Goal: Task Accomplishment & Management: Manage account settings

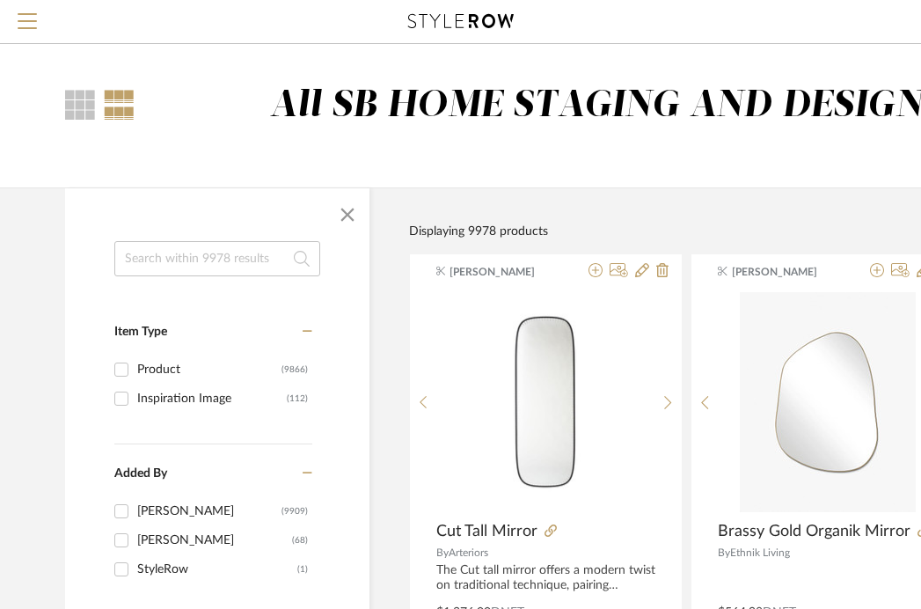
click at [179, 249] on input at bounding box center [217, 258] width 206 height 35
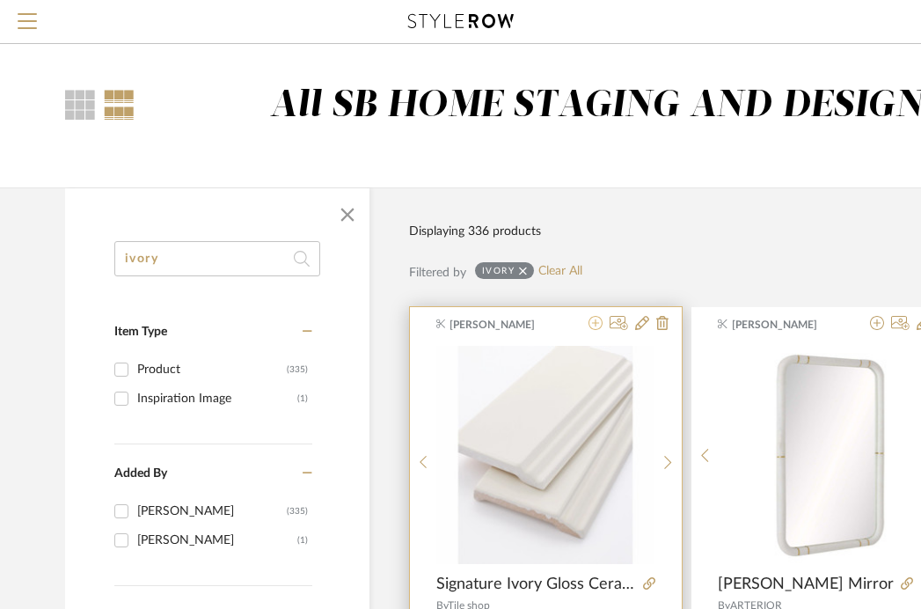
type input "ivory"
click at [596, 327] on icon at bounding box center [595, 323] width 14 height 14
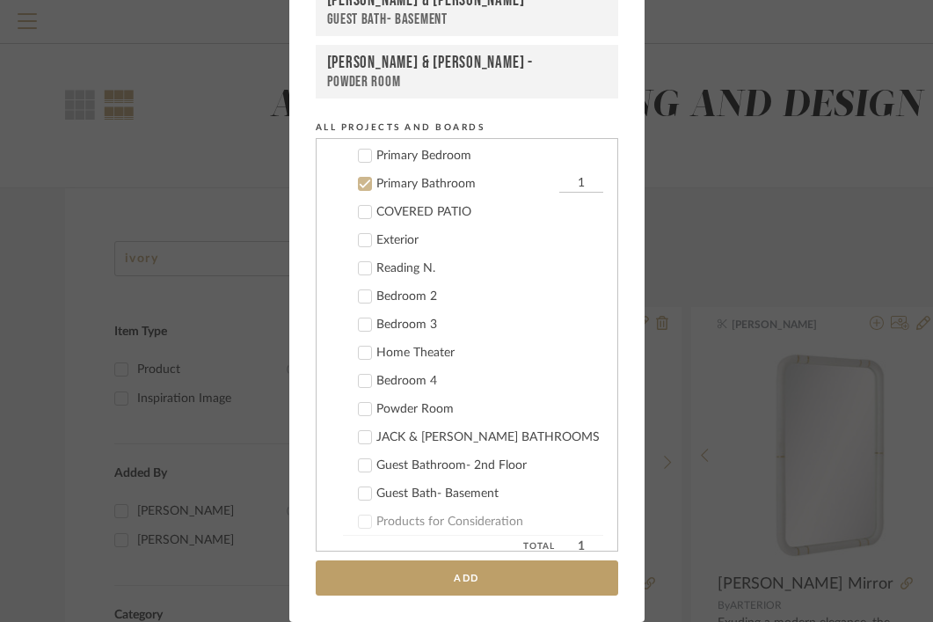
scroll to position [719, 0]
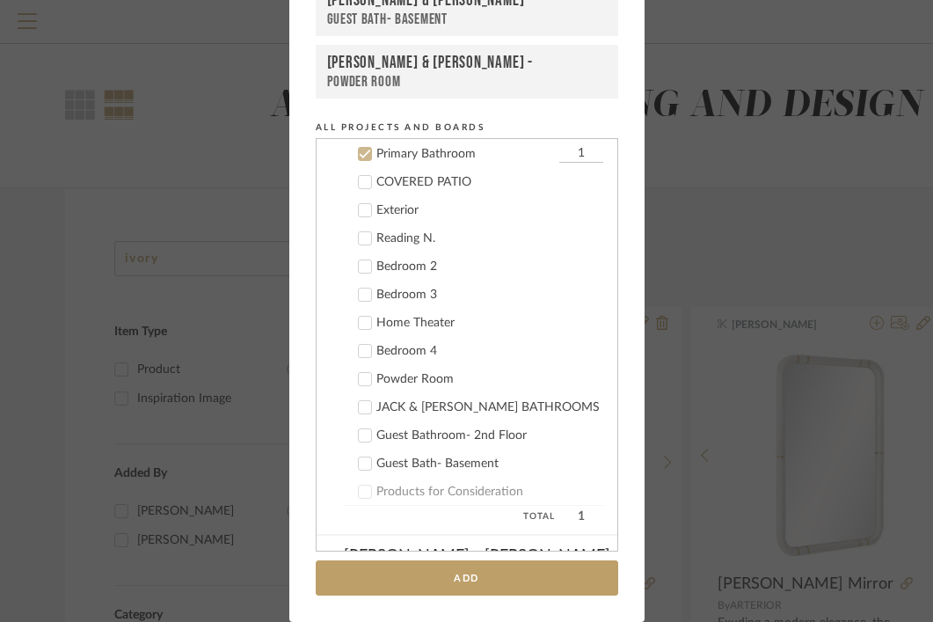
click at [359, 155] on icon at bounding box center [365, 154] width 12 height 12
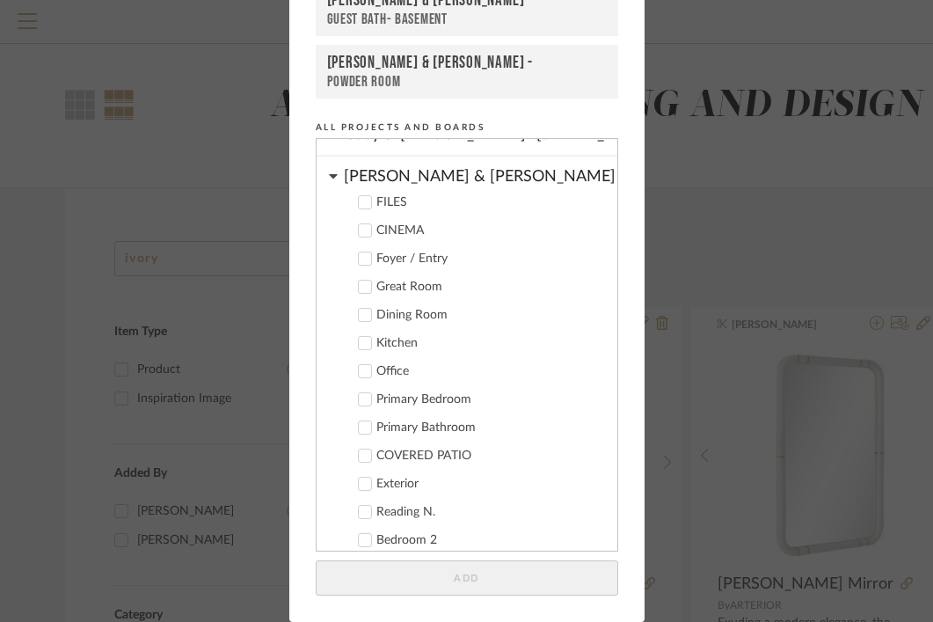
scroll to position [326, 0]
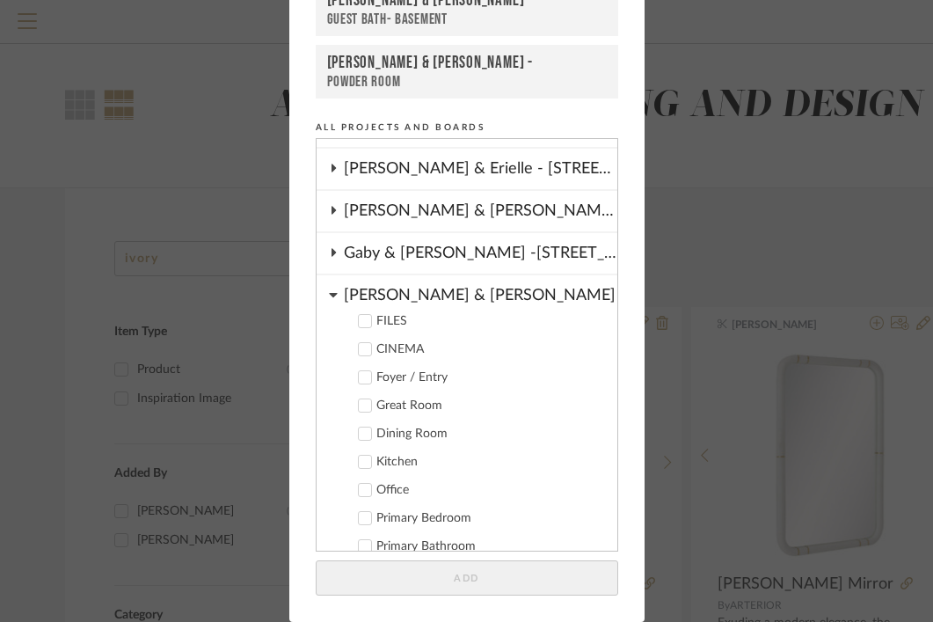
click at [329, 290] on icon at bounding box center [333, 295] width 9 height 14
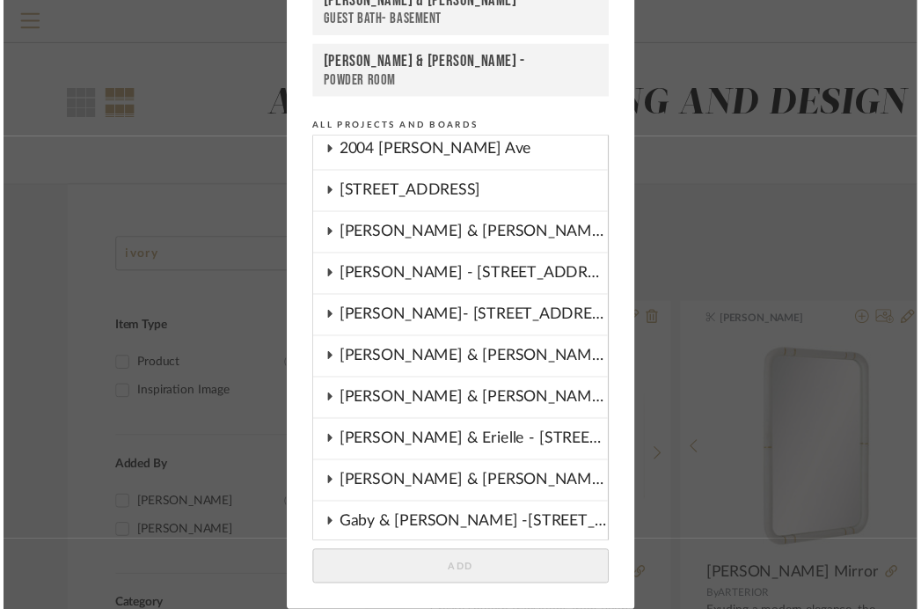
scroll to position [0, 0]
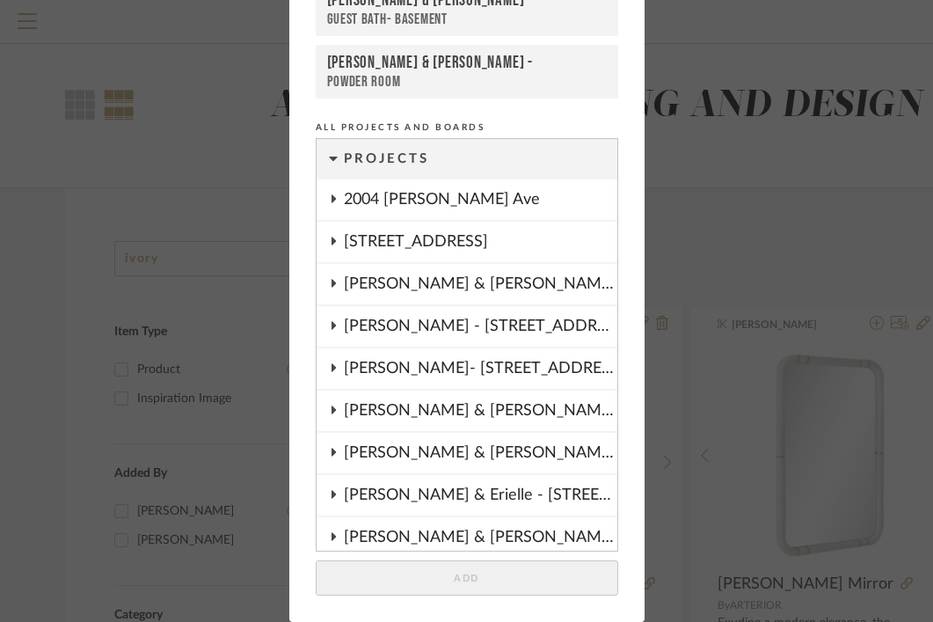
click at [389, 369] on div "[PERSON_NAME]- [STREET_ADDRESS][PERSON_NAME]" at bounding box center [481, 368] width 274 height 40
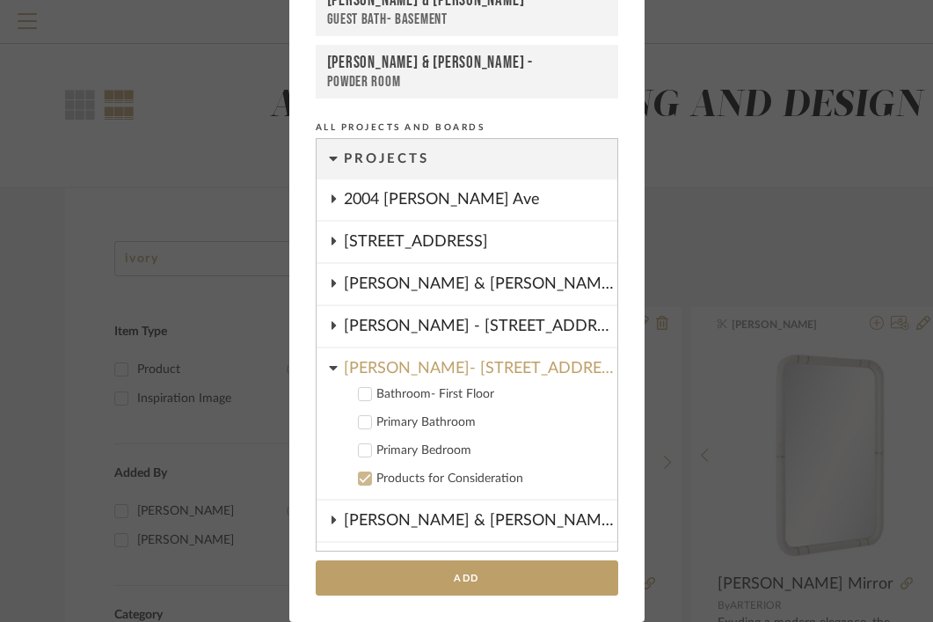
click at [359, 392] on icon at bounding box center [365, 394] width 12 height 12
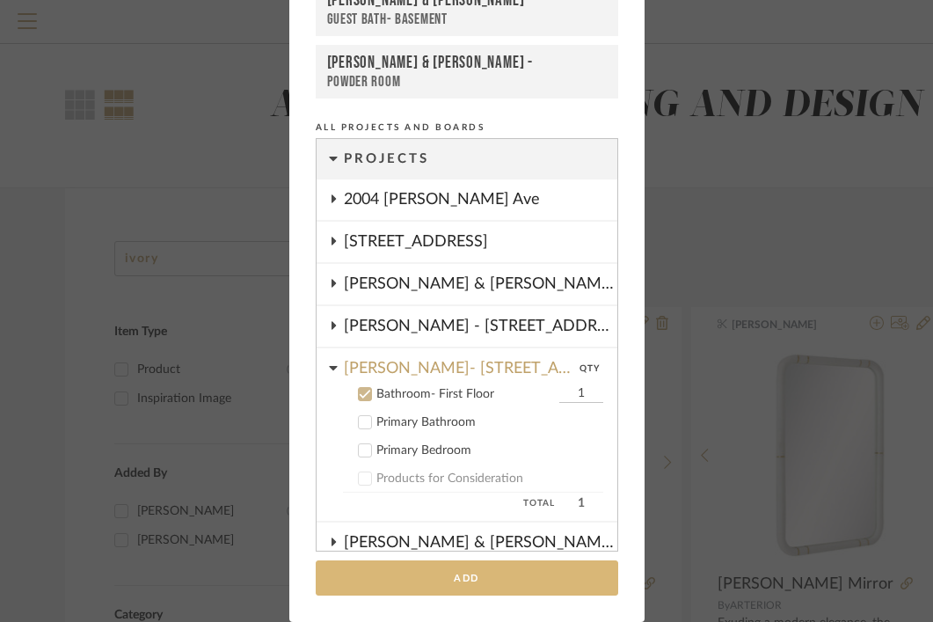
click at [437, 581] on button "Add" at bounding box center [467, 578] width 303 height 36
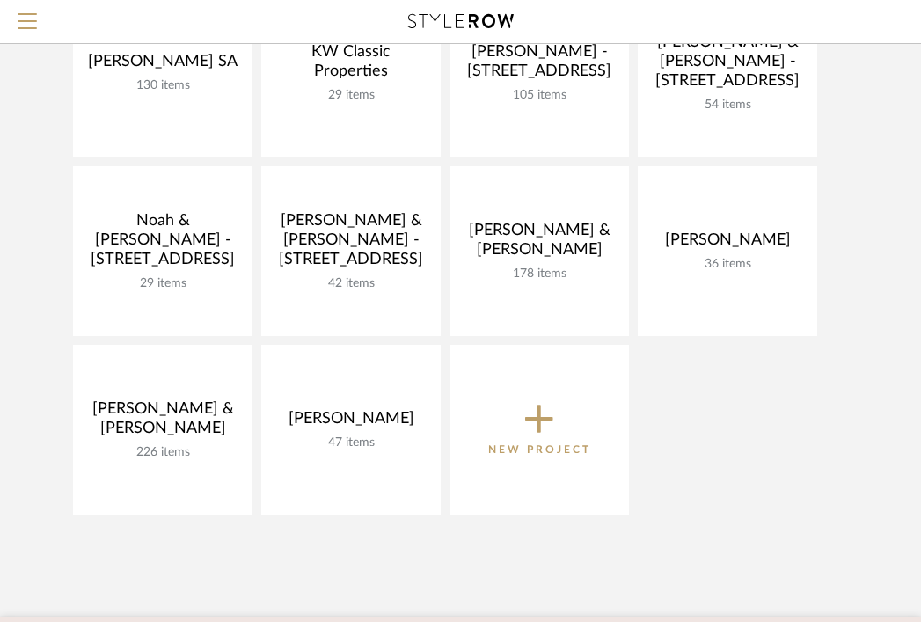
scroll to position [797, 0]
click at [539, 417] on icon at bounding box center [539, 419] width 28 height 28
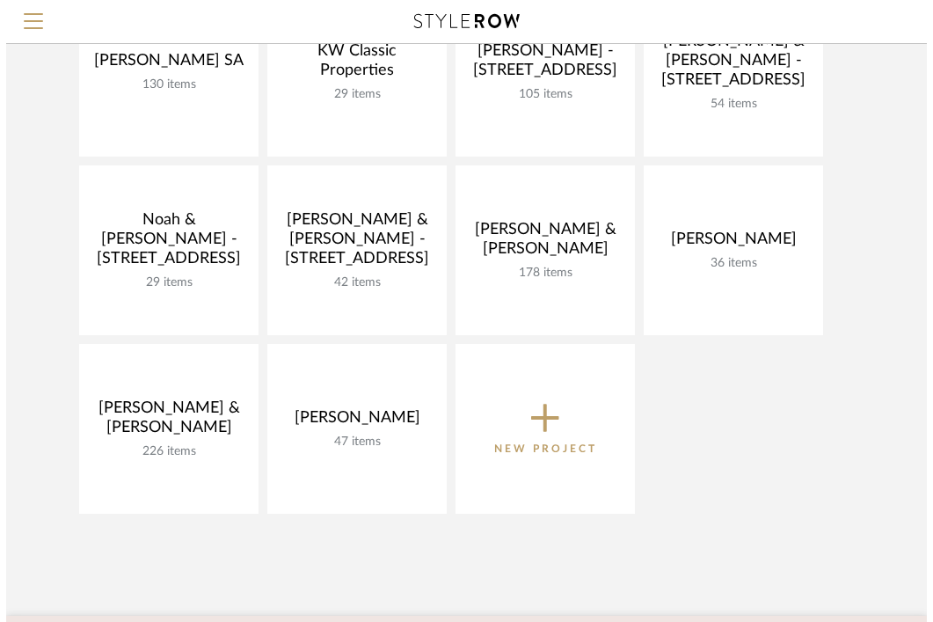
scroll to position [0, 0]
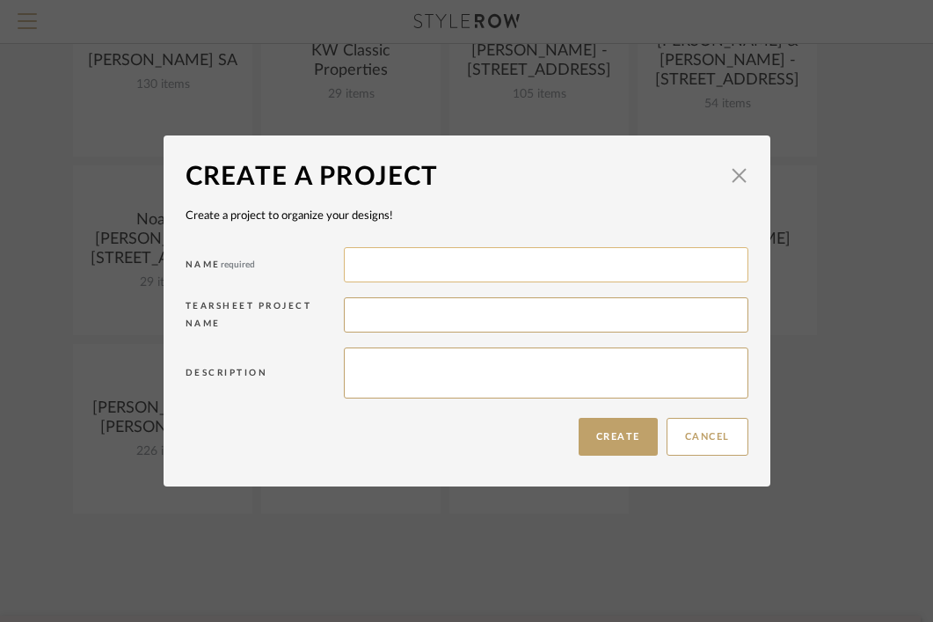
click at [427, 267] on input at bounding box center [546, 264] width 405 height 35
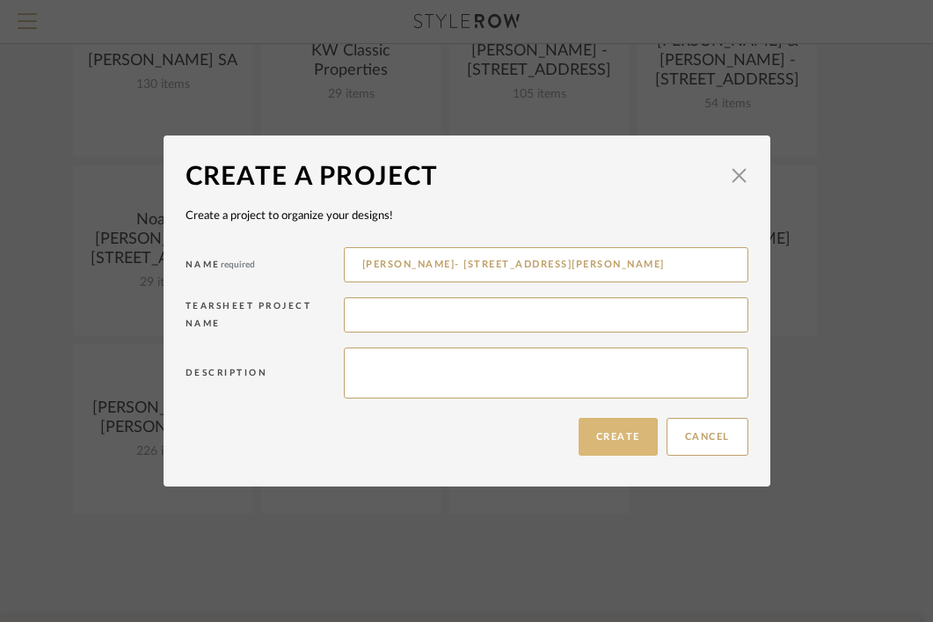
type input "[PERSON_NAME]- [STREET_ADDRESS][PERSON_NAME]"
click at [612, 438] on button "Create" at bounding box center [618, 437] width 79 height 38
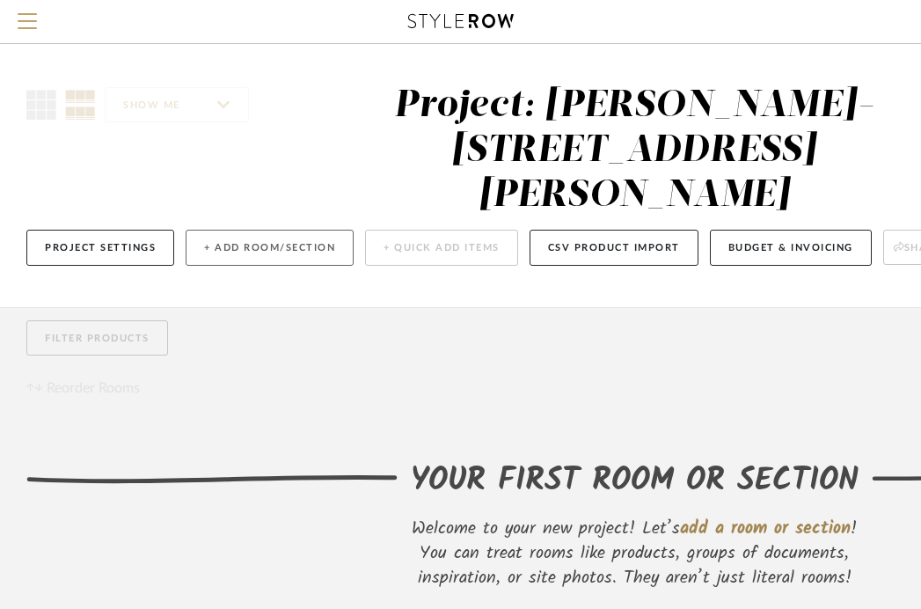
click at [275, 230] on button "+ Add Room/Section" at bounding box center [270, 248] width 168 height 36
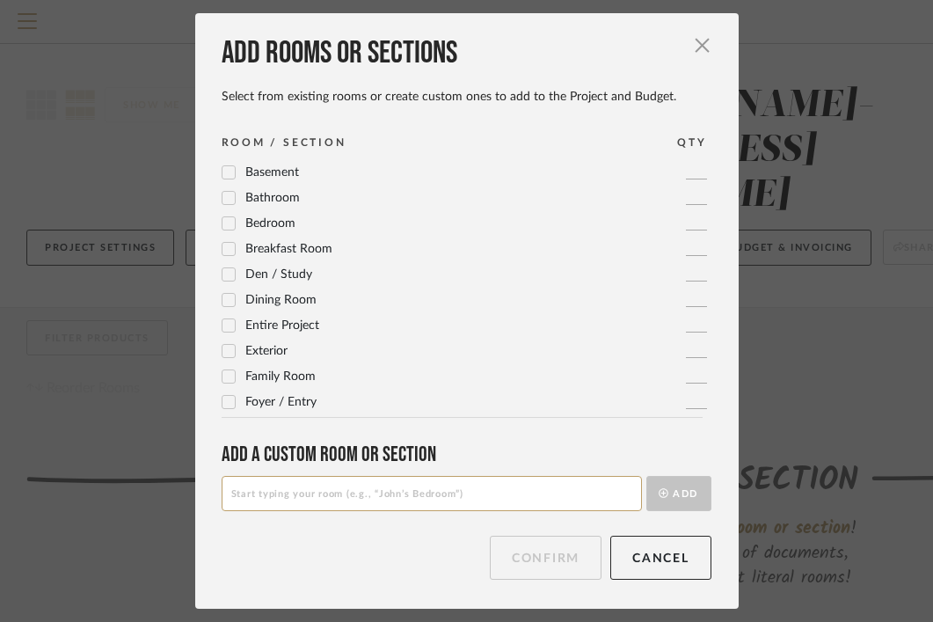
click at [272, 494] on input at bounding box center [432, 493] width 420 height 35
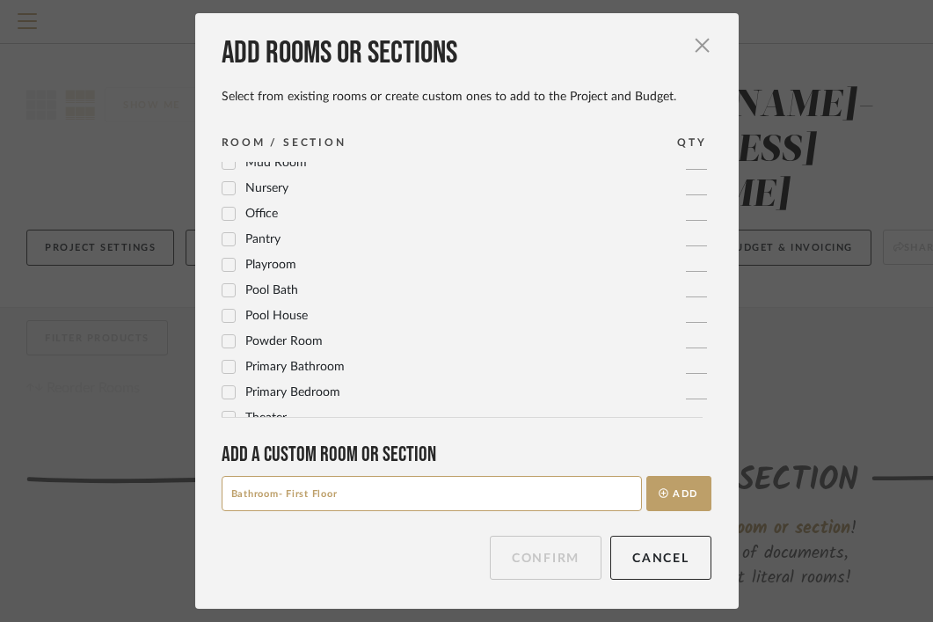
scroll to position [587, 0]
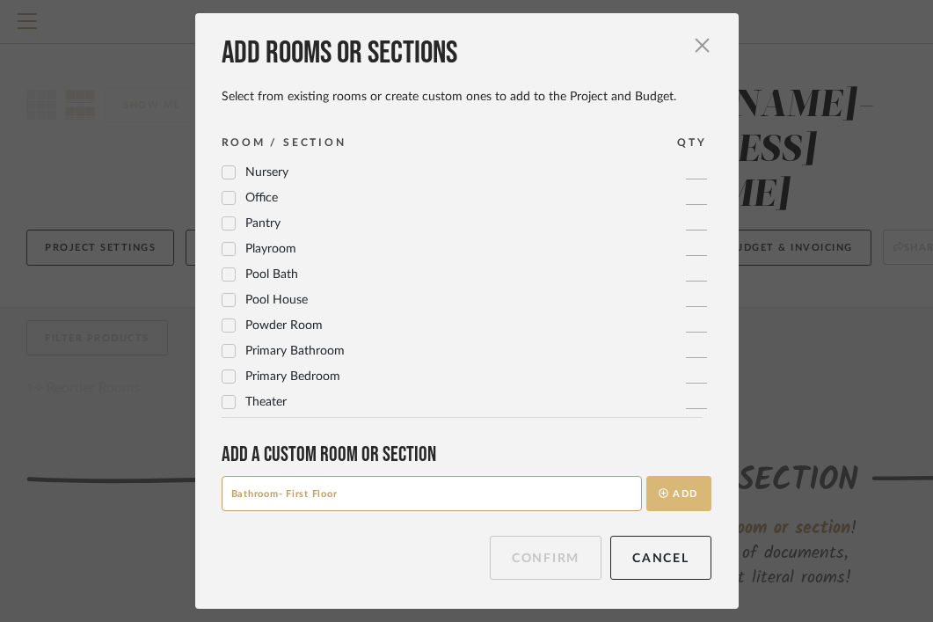
type input "Bathroom- First Floor"
click at [664, 495] on button "Add" at bounding box center [679, 493] width 65 height 35
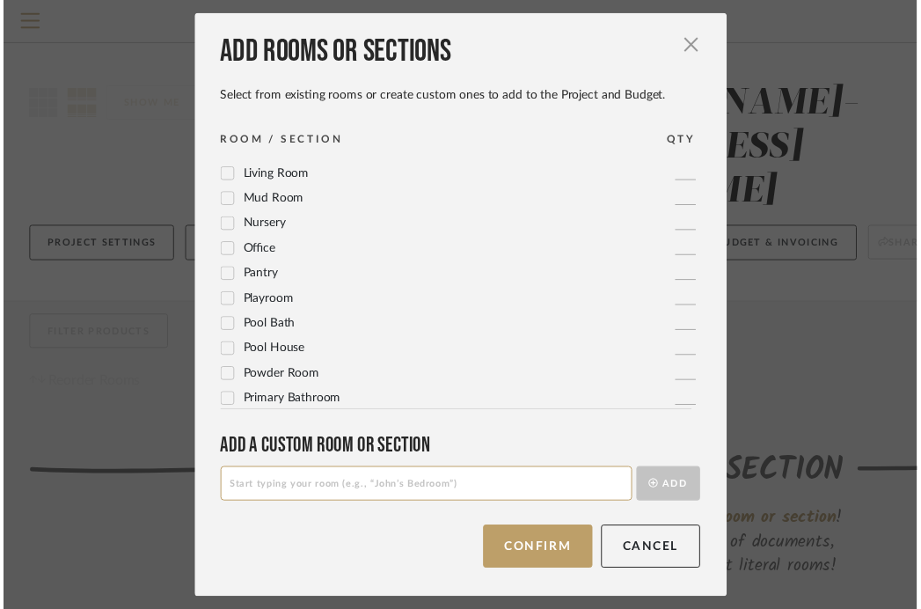
scroll to position [586, 0]
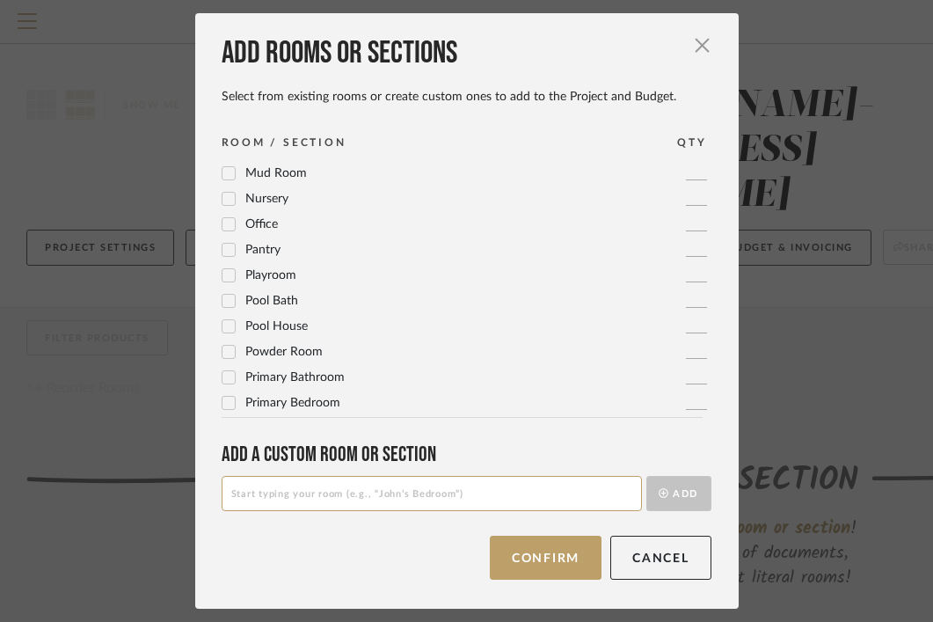
click at [223, 378] on icon at bounding box center [229, 377] width 12 height 12
click at [223, 403] on icon at bounding box center [228, 402] width 11 height 9
click at [537, 559] on button "Next" at bounding box center [561, 558] width 82 height 44
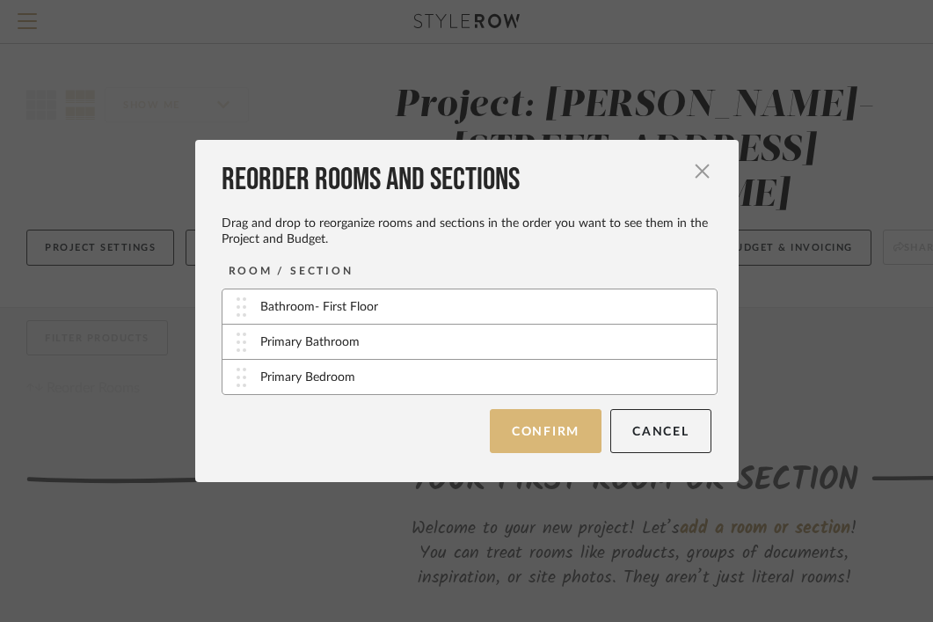
click at [543, 435] on button "Confirm" at bounding box center [546, 431] width 112 height 44
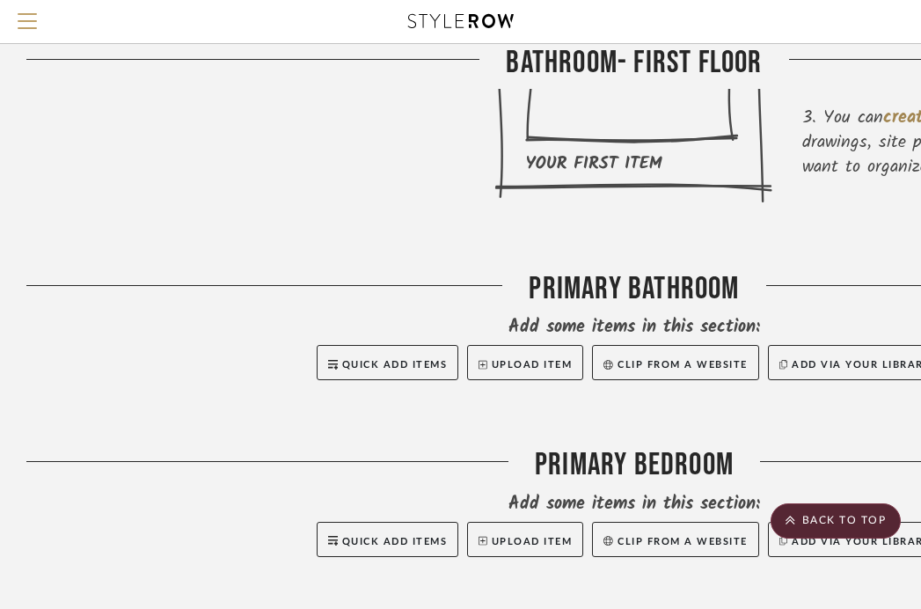
scroll to position [588, 0]
click at [389, 360] on span "Quick Add Items" at bounding box center [395, 365] width 106 height 10
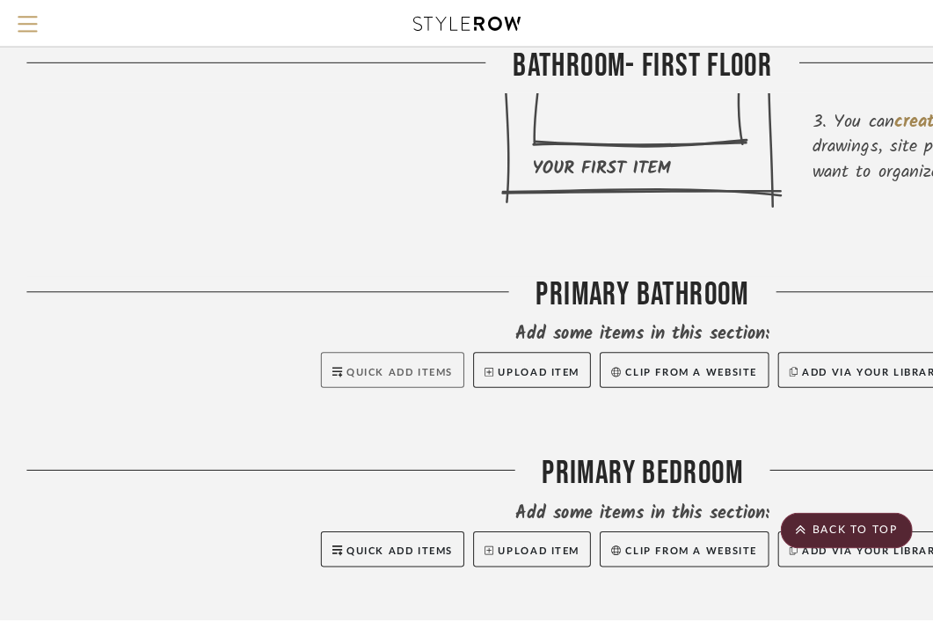
scroll to position [0, 0]
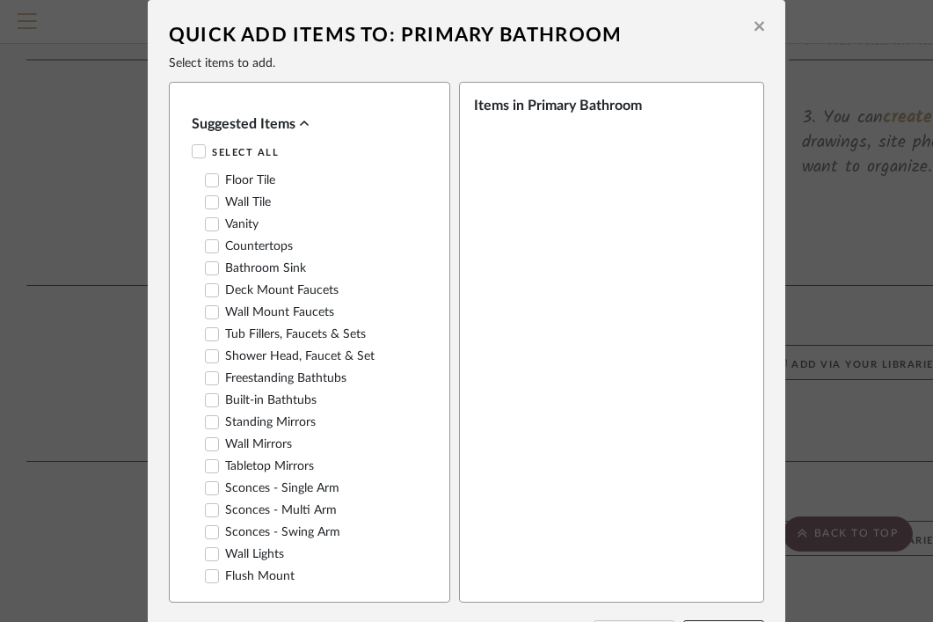
click at [755, 27] on icon at bounding box center [760, 27] width 10 height 10
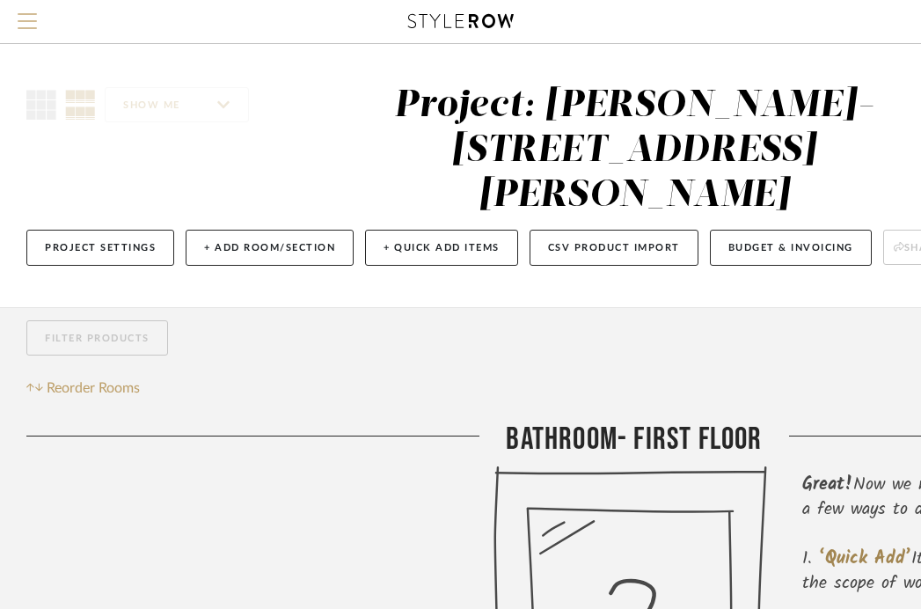
click at [33, 15] on span "Menu" at bounding box center [27, 14] width 19 height 2
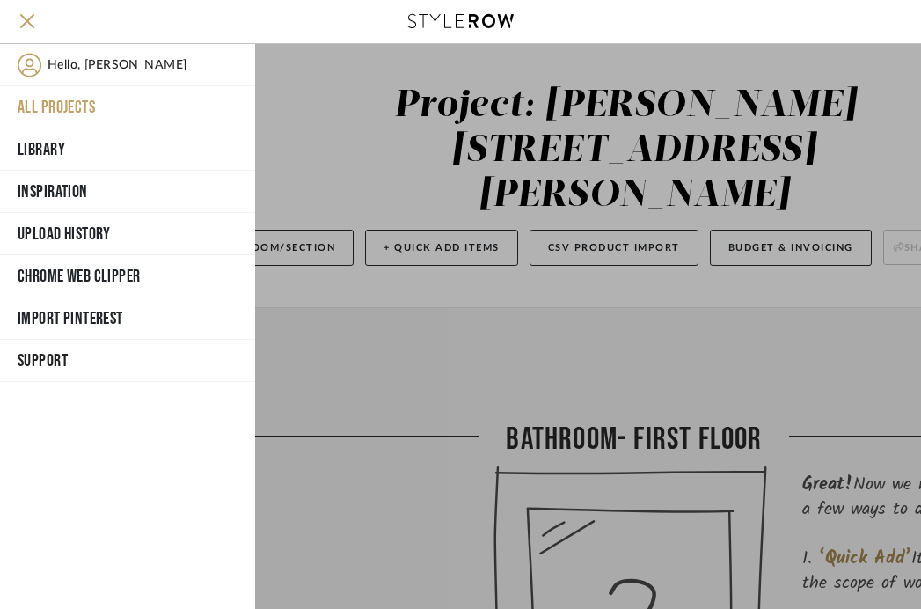
click at [61, 103] on button "All Projects" at bounding box center [127, 107] width 255 height 42
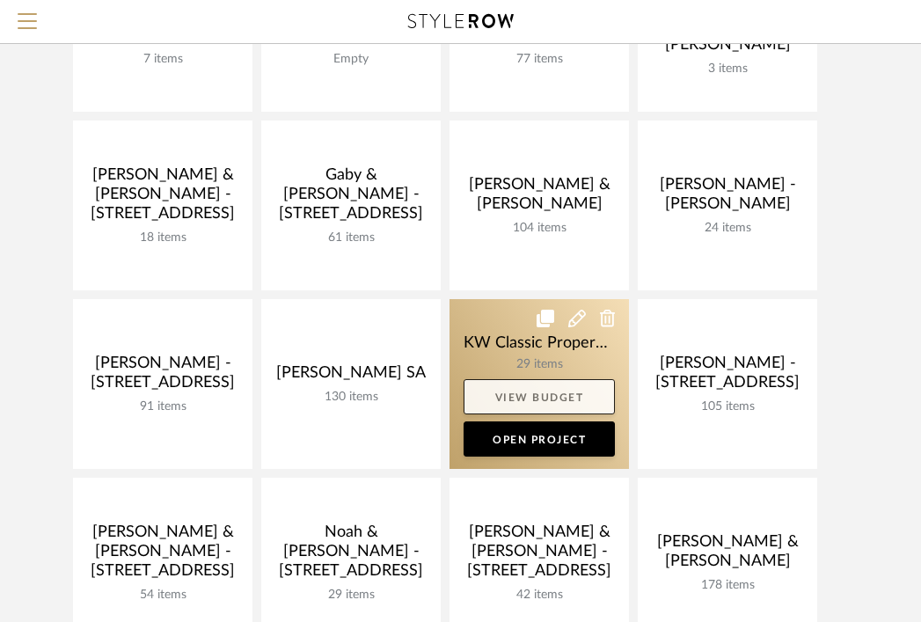
scroll to position [445, 0]
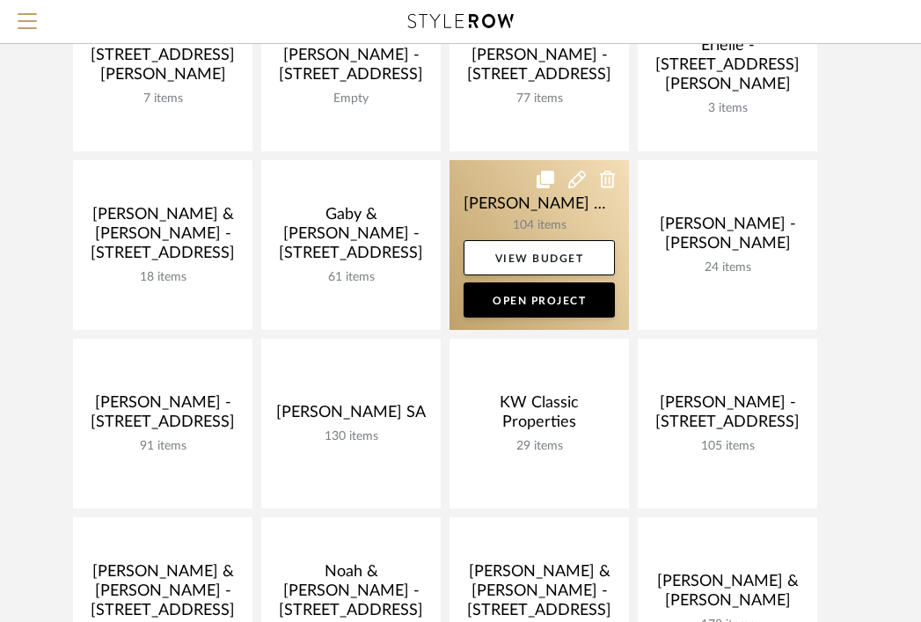
click at [537, 203] on link at bounding box center [538, 245] width 179 height 170
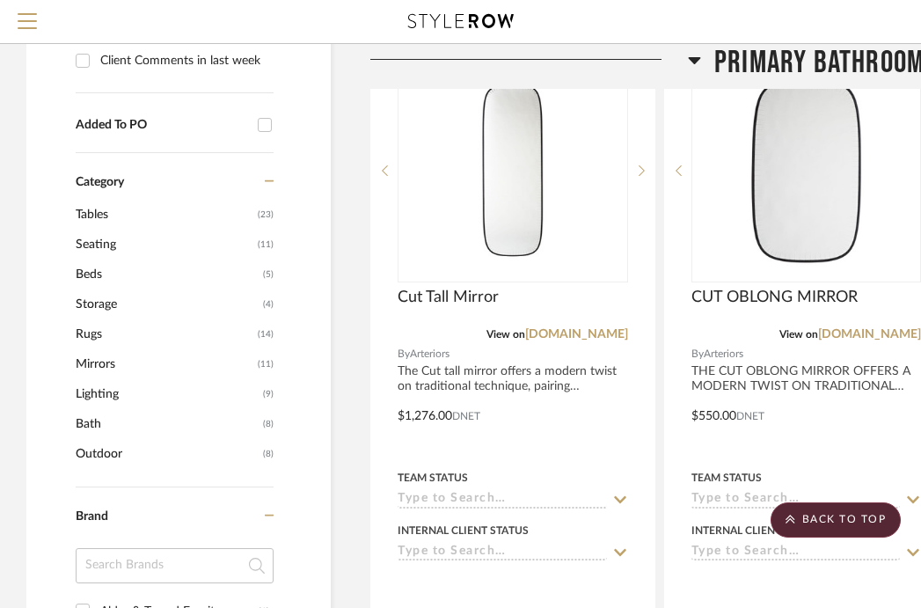
scroll to position [966, 0]
